Goal: Task Accomplishment & Management: Manage account settings

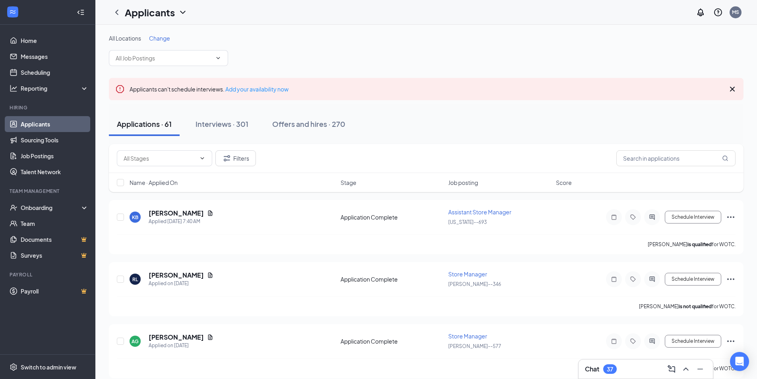
click at [42, 121] on link "Applicants" at bounding box center [55, 124] width 68 height 16
click at [230, 124] on div "Interviews · 301" at bounding box center [222, 124] width 53 height 10
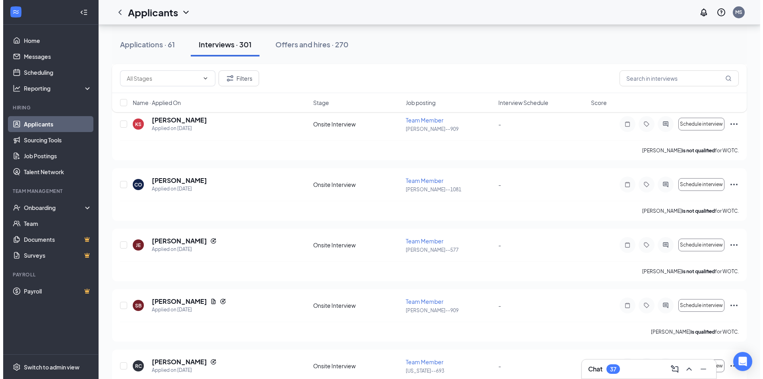
scroll to position [676, 0]
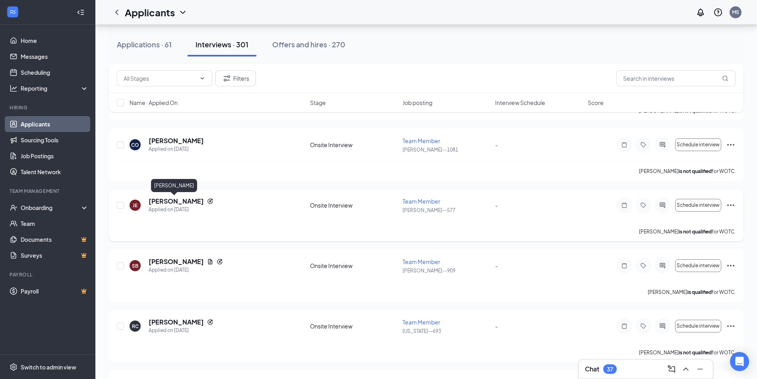
click at [164, 201] on h5 "[PERSON_NAME]" at bounding box center [176, 201] width 55 height 9
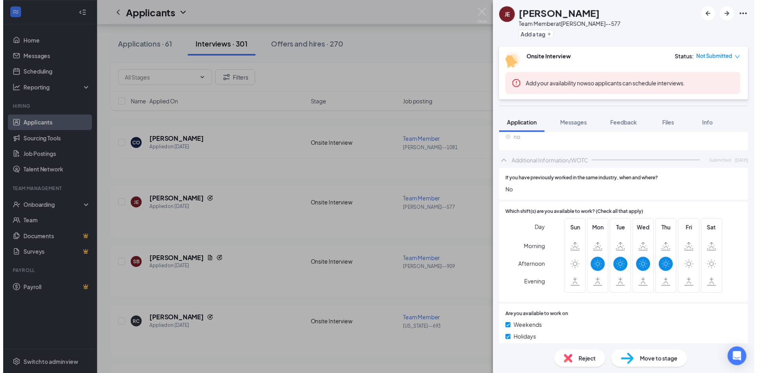
scroll to position [270, 0]
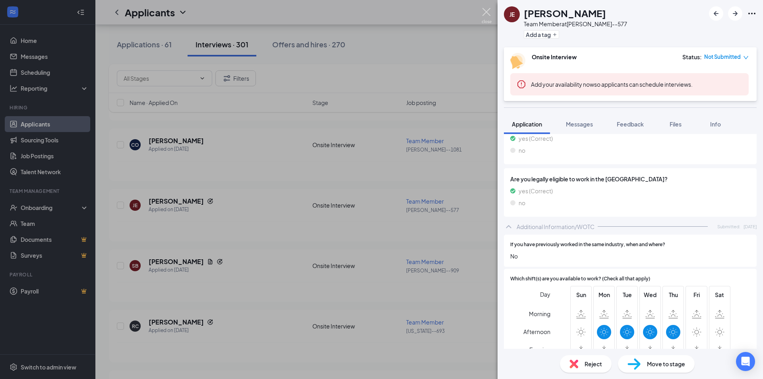
click at [483, 13] on img at bounding box center [487, 16] width 10 height 16
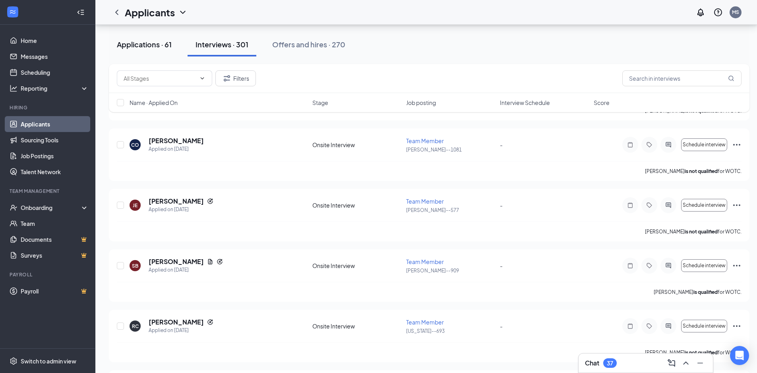
click at [141, 43] on div "Applications · 61" at bounding box center [144, 44] width 55 height 10
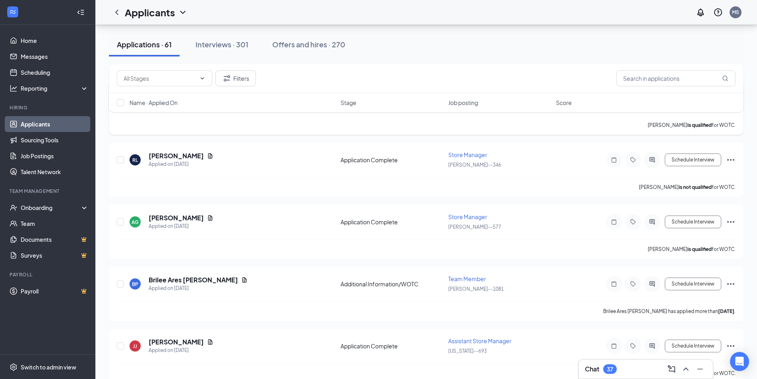
scroll to position [159, 0]
